Goal: Transaction & Acquisition: Purchase product/service

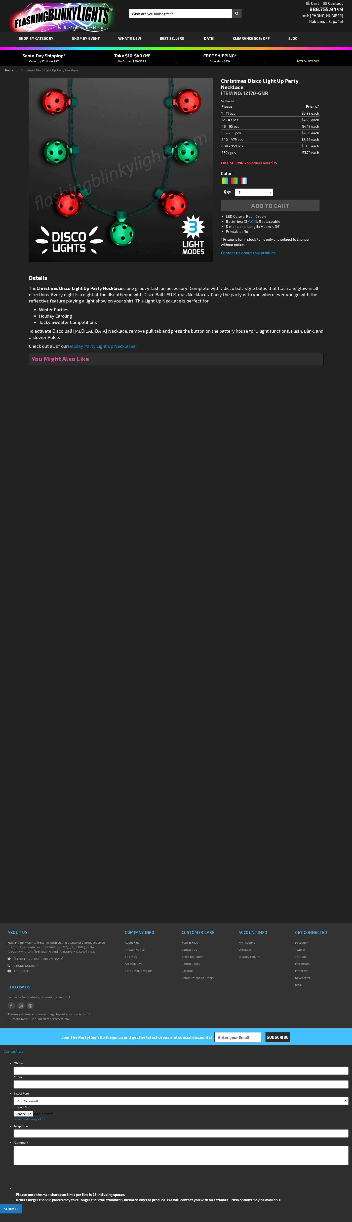
type input "5642"
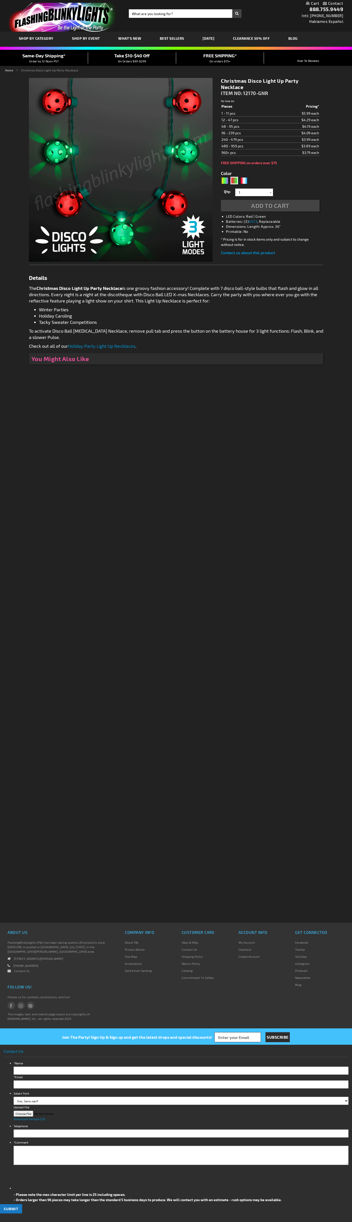
type input "5642"
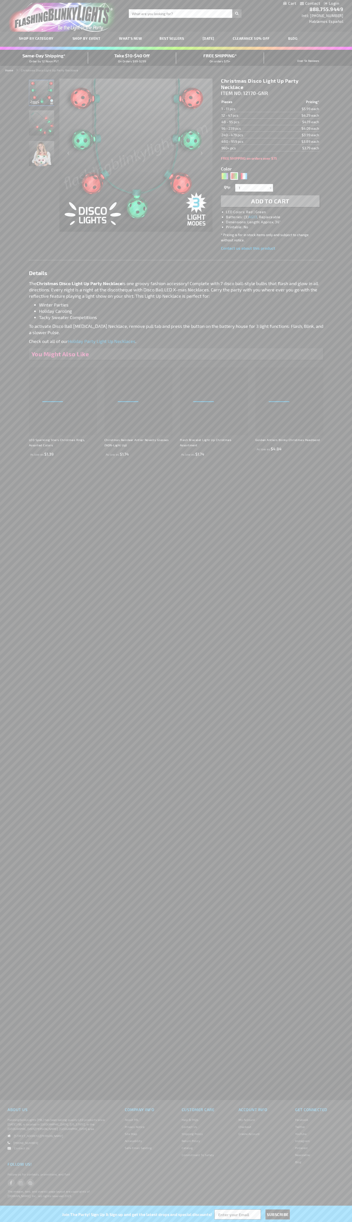
click at [275, 212] on li "LED Colors: Red | Green" at bounding box center [275, 211] width 98 height 5
click at [270, 201] on span "Add to Cart" at bounding box center [270, 200] width 38 height 7
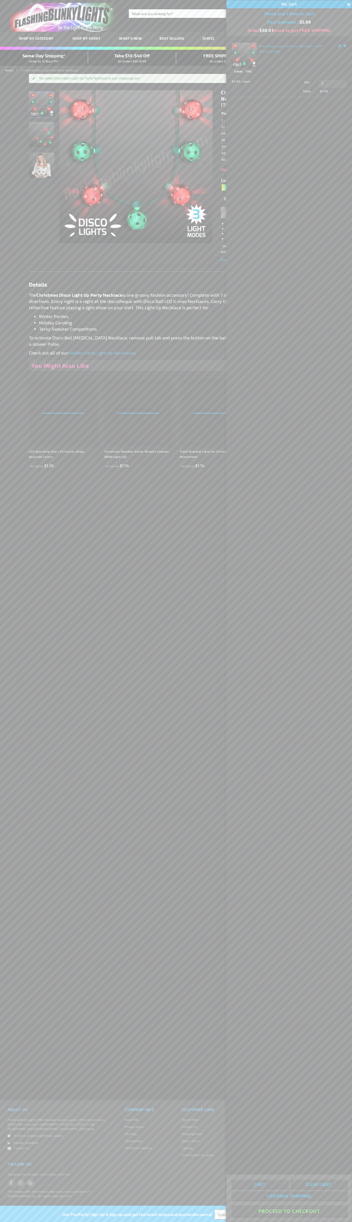
click at [289, 1211] on button "Proceed To Checkout" at bounding box center [288, 1211] width 115 height 11
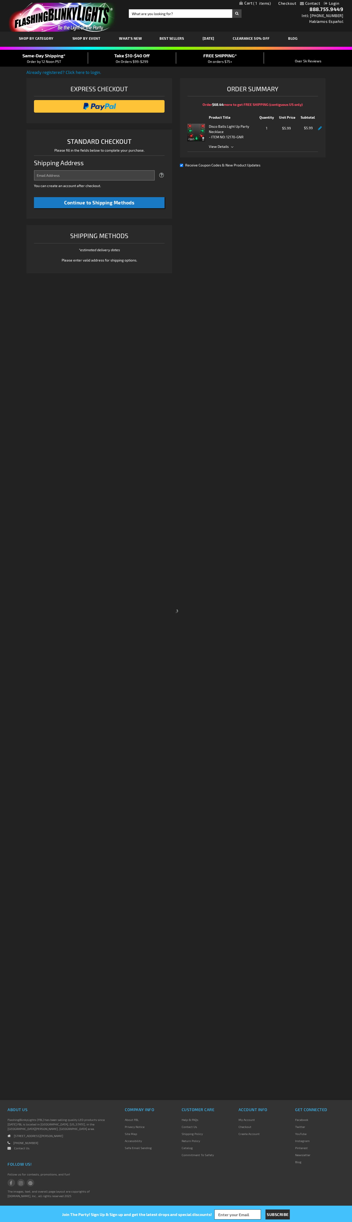
select select "US"
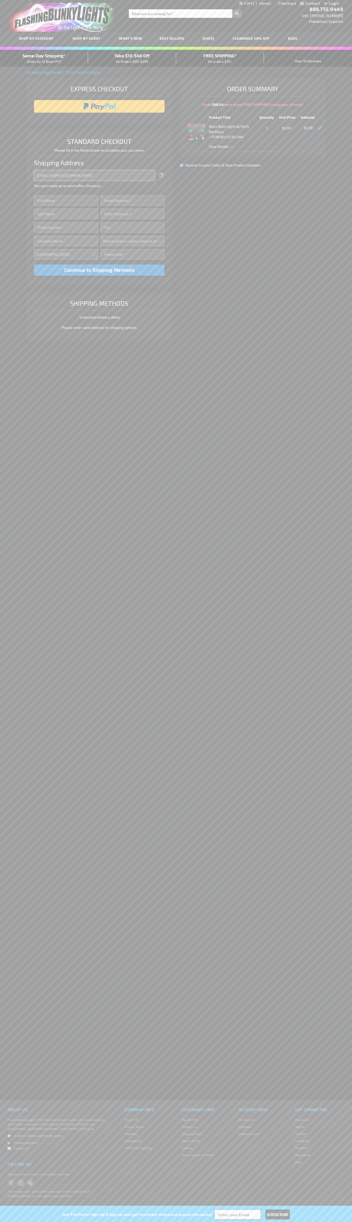
type input "johnsmith005@storebotmail.joonix.net"
type input "John"
type input "651 N. 34th Str."
type input "First floor"
type input "seattle"
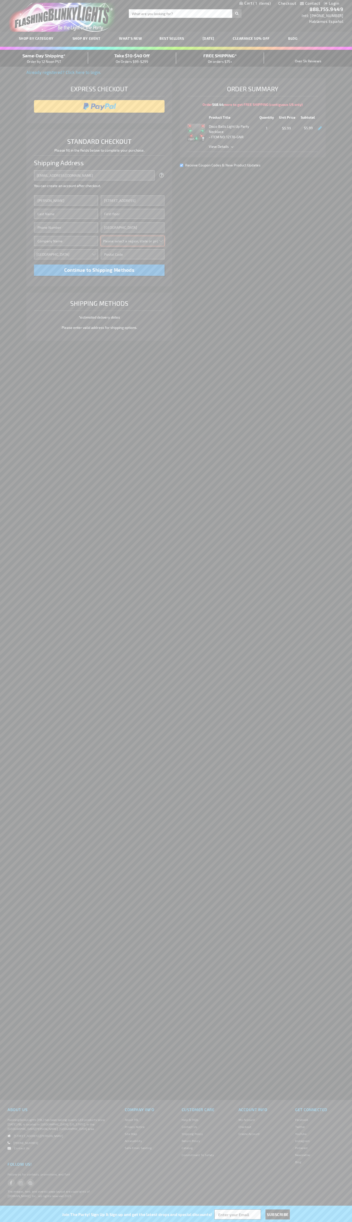
select select "62"
type input "98103"
type input "Smith"
type input "6502530000"
type input "John Smith"
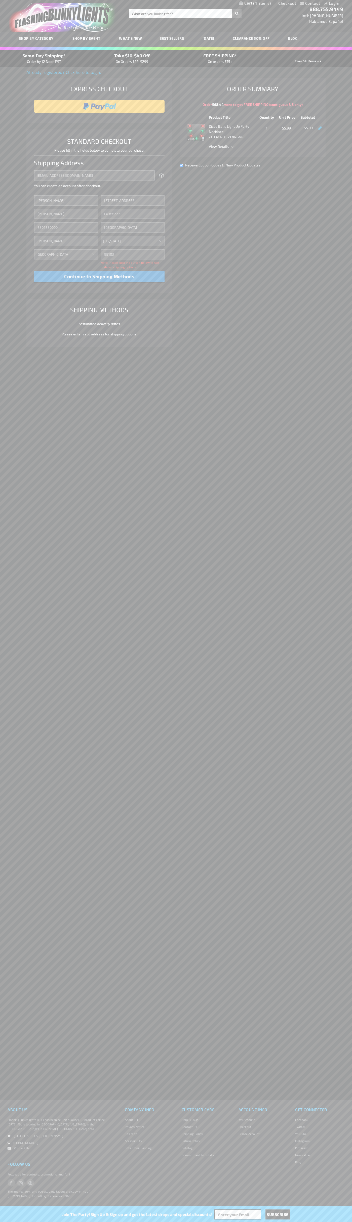
click at [44, 58] on div "Same-Day Shipping* Order by 12 Noon PST" at bounding box center [44, 58] width 88 height 12
click at [99, 106] on input "image" at bounding box center [99, 106] width 126 height 10
